Goal: Task Accomplishment & Management: Manage account settings

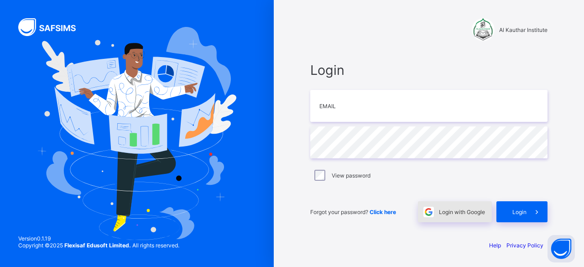
click at [443, 204] on div "Login with Google" at bounding box center [455, 211] width 74 height 21
click at [355, 116] on input "email" at bounding box center [428, 106] width 237 height 32
click at [446, 209] on span "Login with Google" at bounding box center [462, 212] width 46 height 7
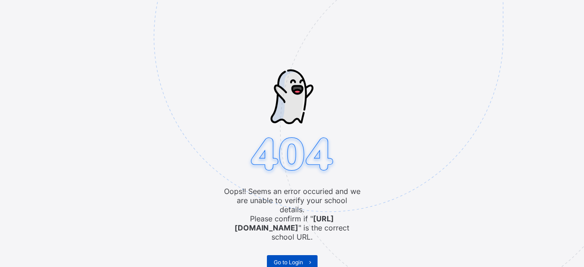
click at [306, 255] on span at bounding box center [310, 262] width 15 height 15
